Goal: Task Accomplishment & Management: Manage account settings

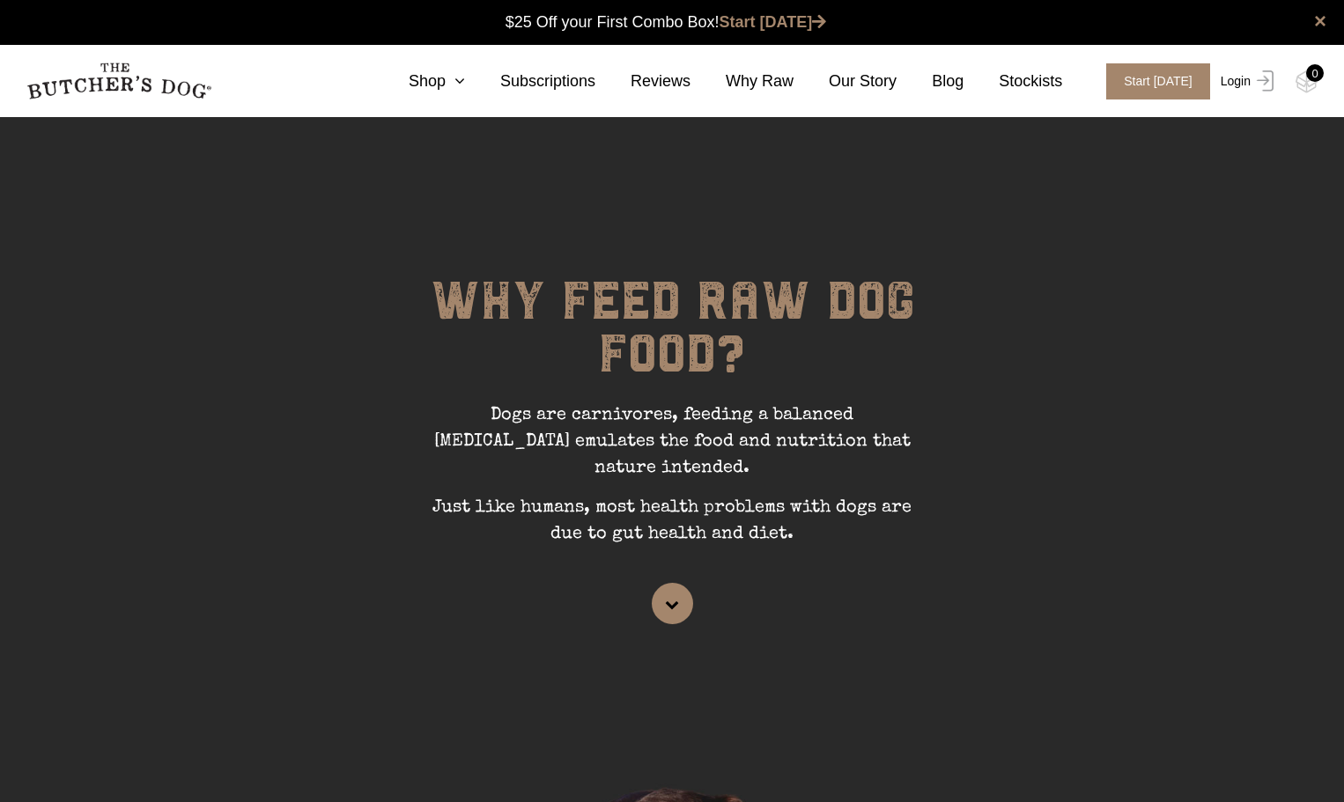
click at [1242, 80] on link "Login" at bounding box center [1244, 81] width 57 height 36
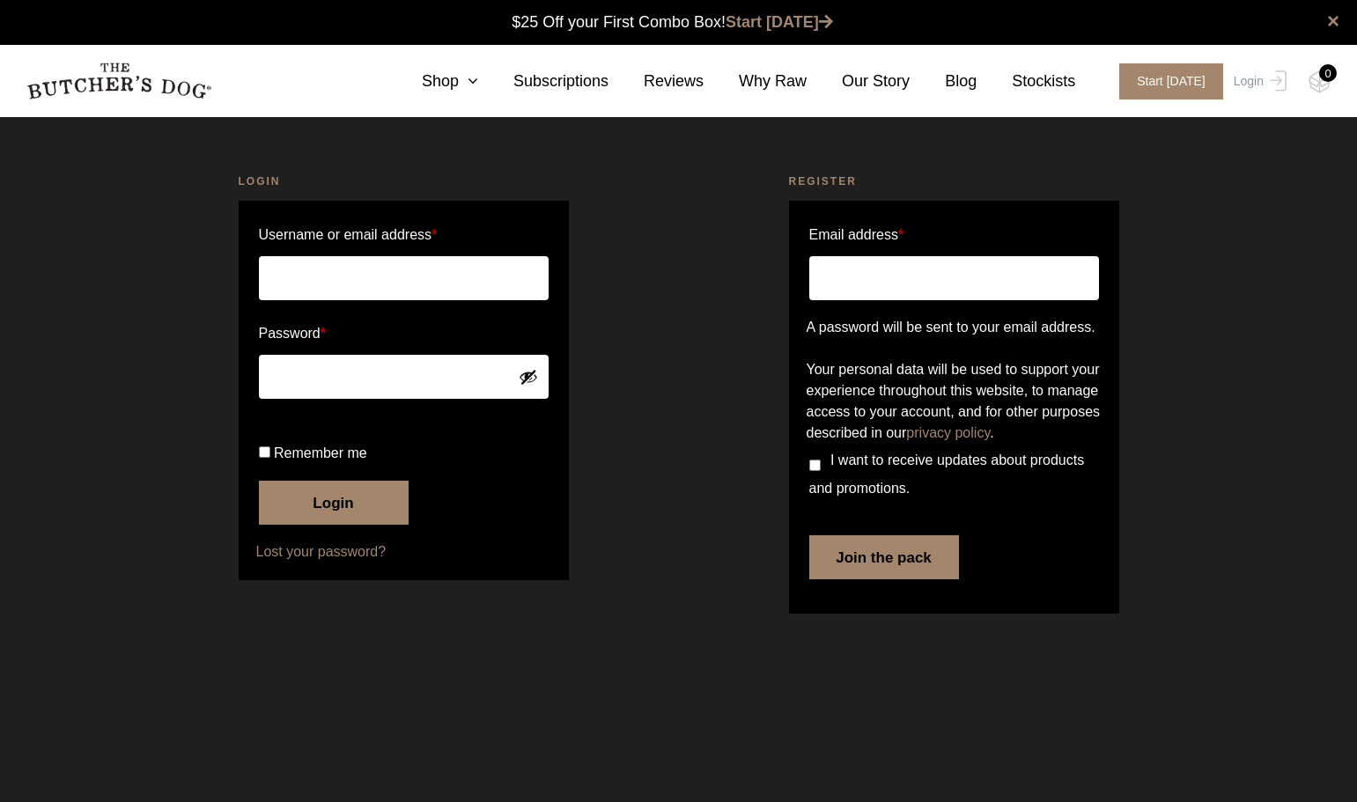
type input "[EMAIL_ADDRESS][DOMAIN_NAME]"
click at [352, 525] on button "Login" at bounding box center [334, 503] width 150 height 44
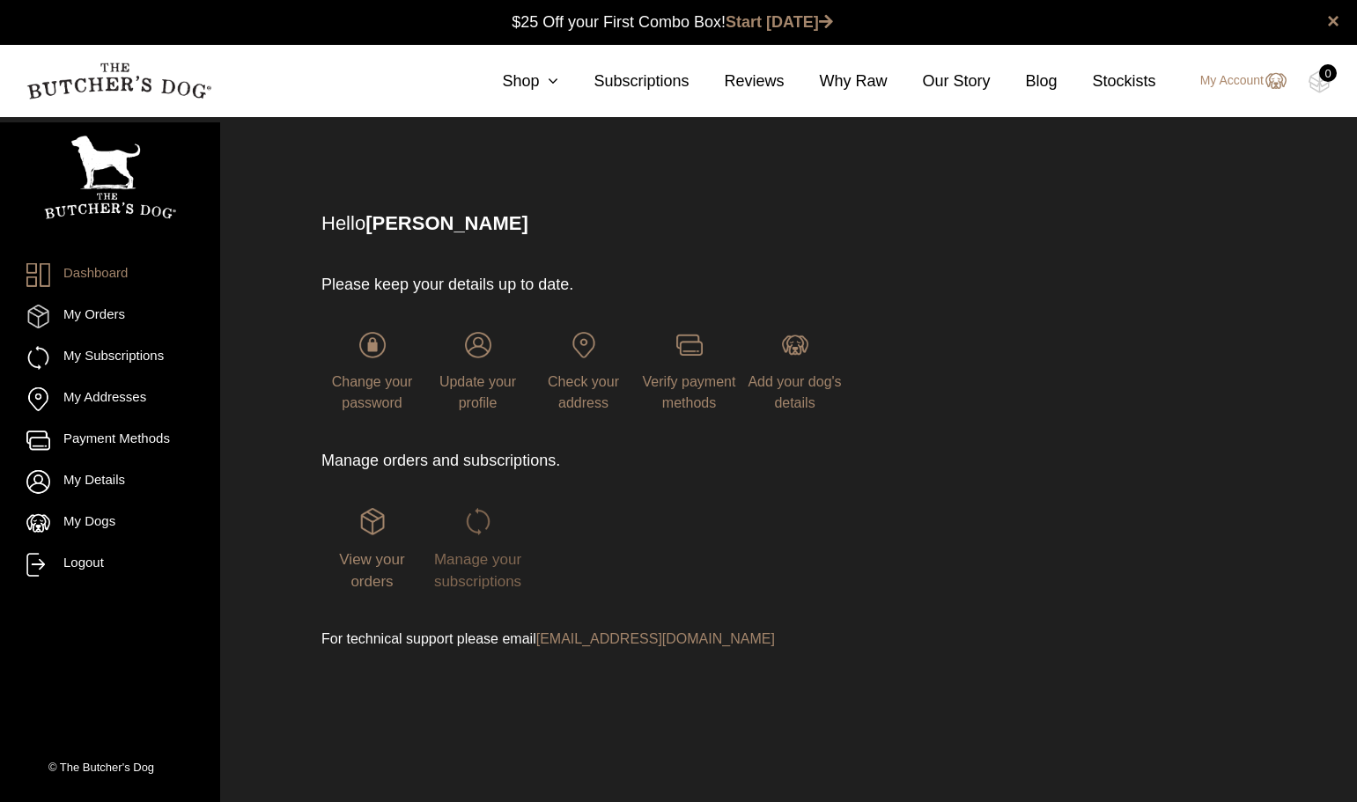
click at [493, 561] on span "Manage your subscriptions" at bounding box center [477, 571] width 87 height 40
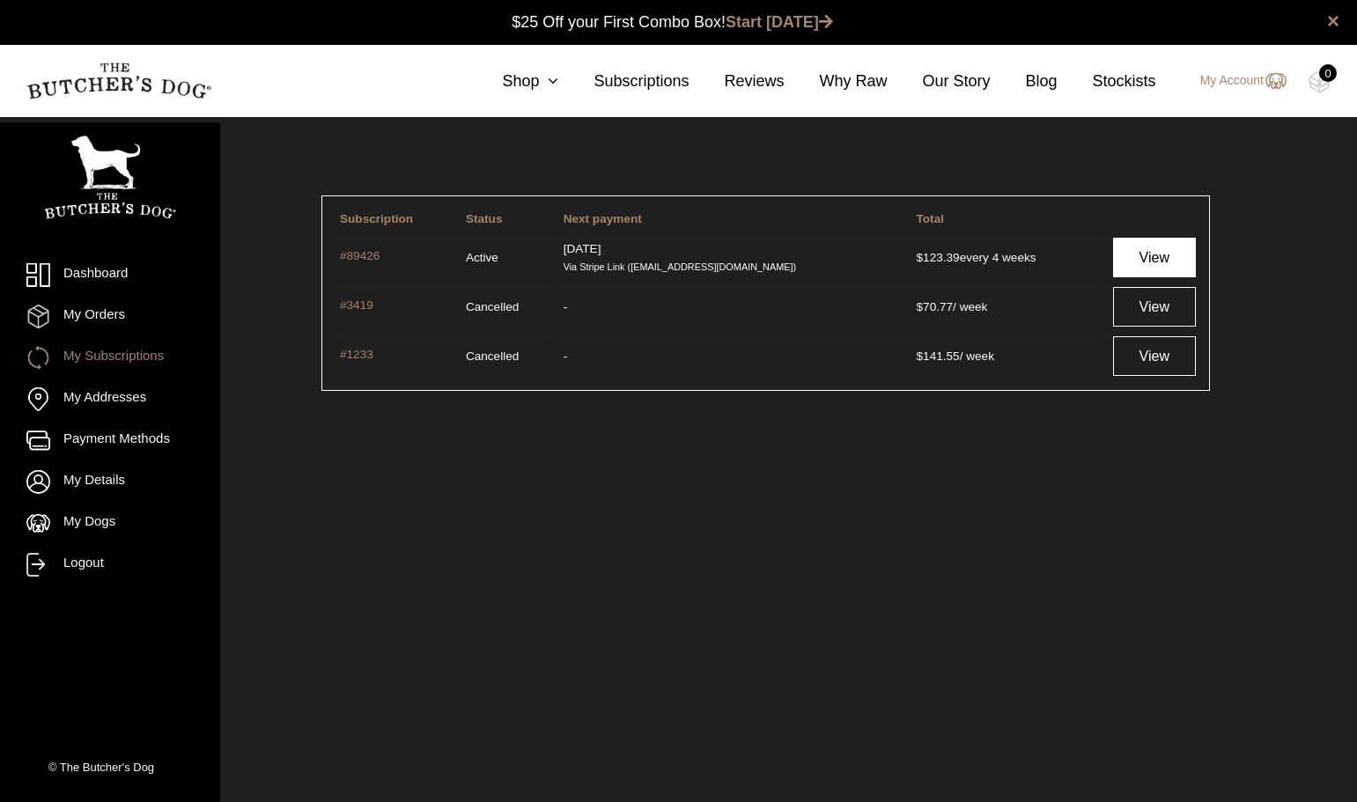
click at [1156, 261] on link "View" at bounding box center [1154, 258] width 83 height 40
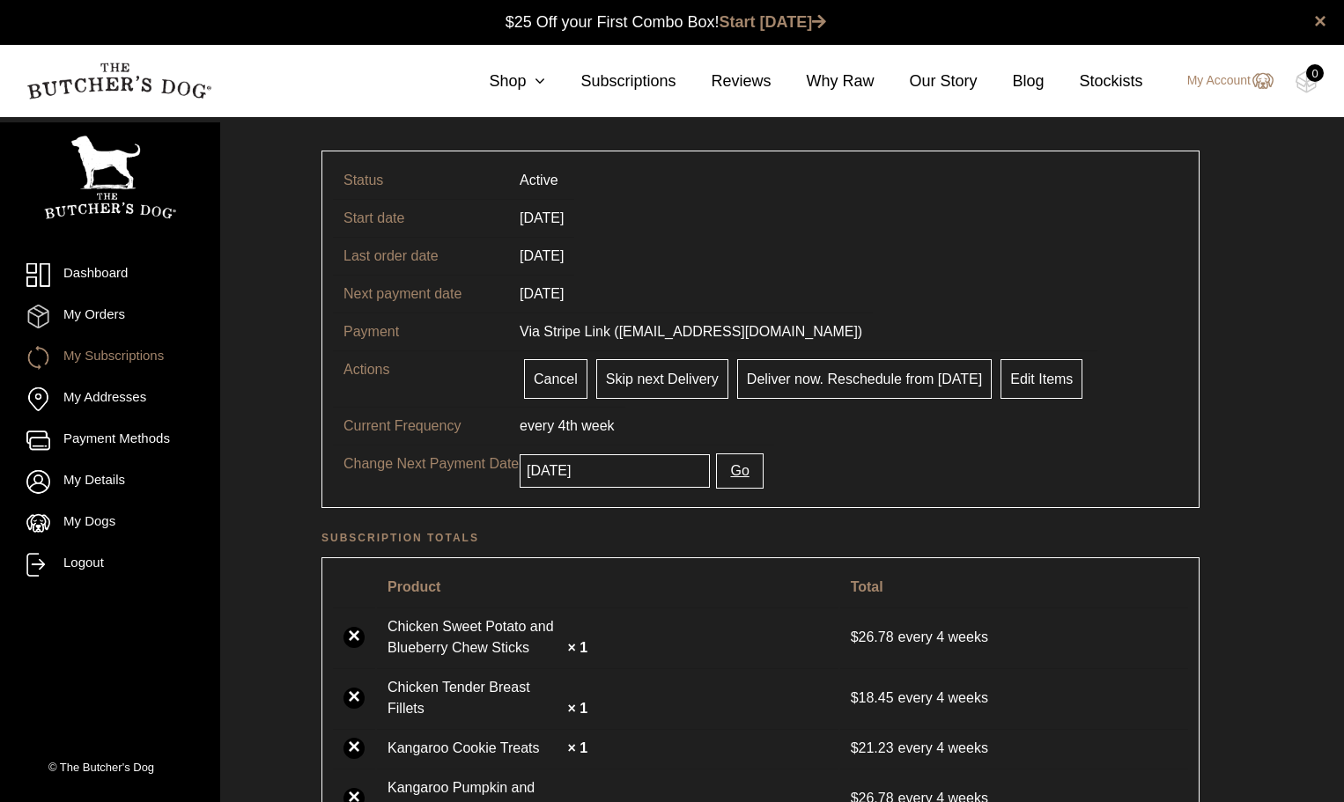
scroll to position [88, 0]
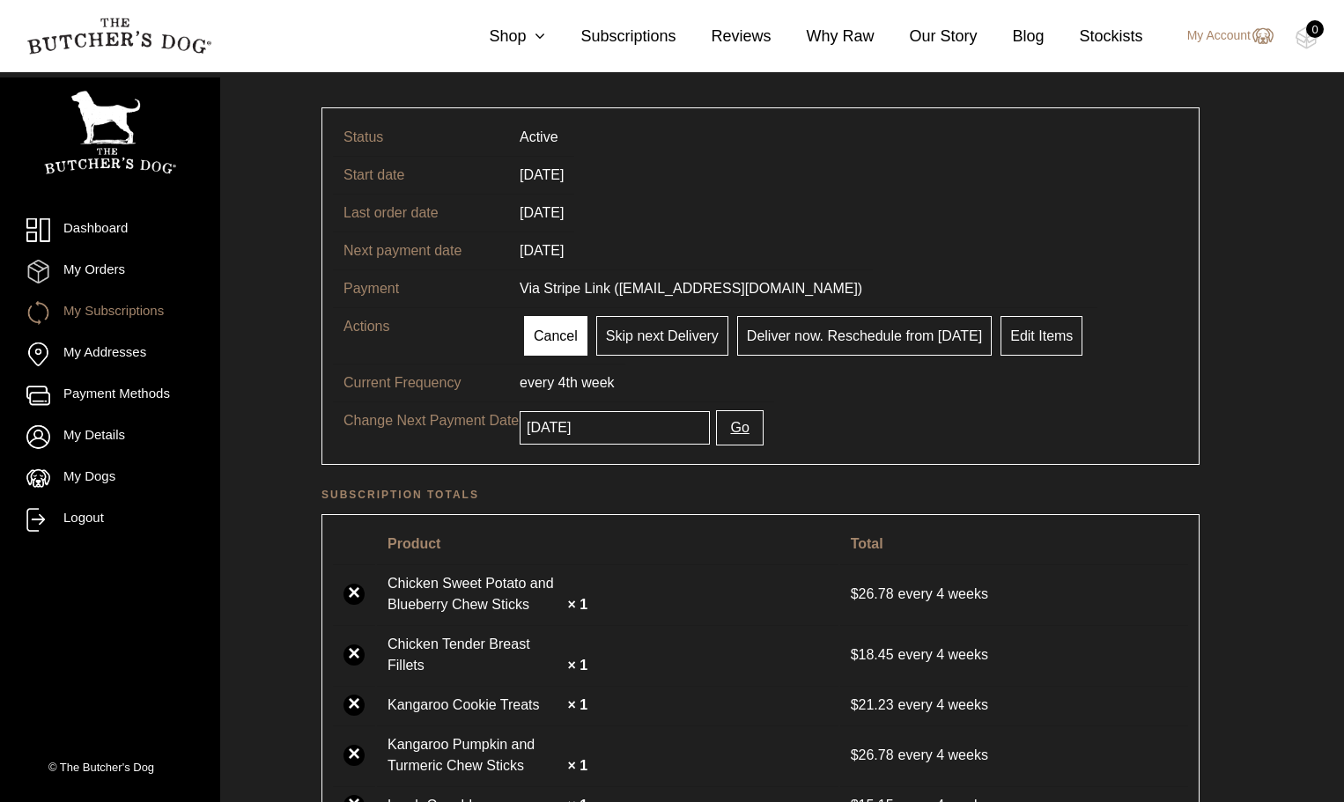
click at [550, 334] on link "Cancel" at bounding box center [555, 336] width 63 height 40
